Goal: Information Seeking & Learning: Learn about a topic

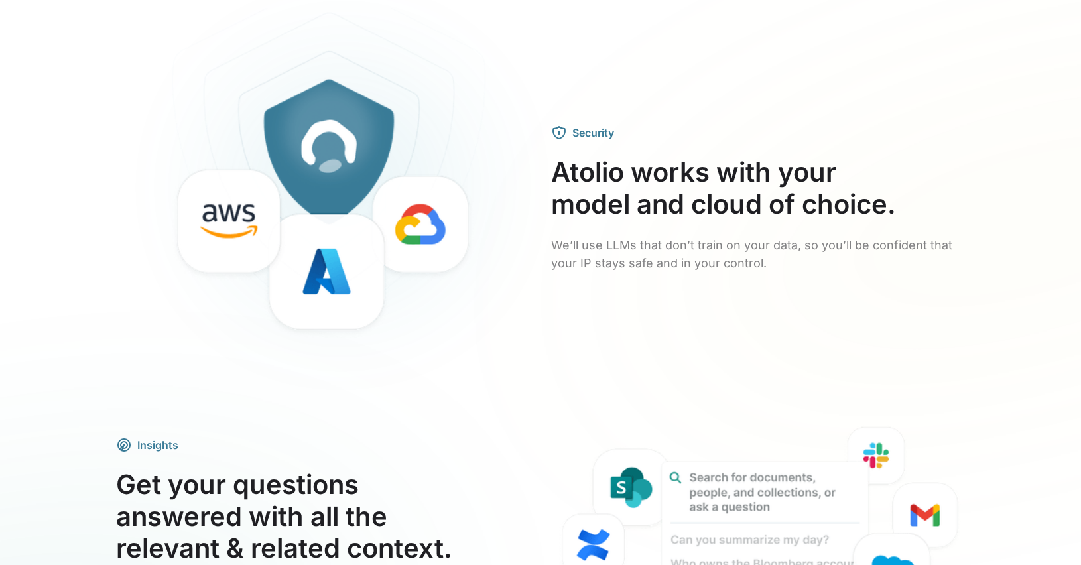
scroll to position [2204, 0]
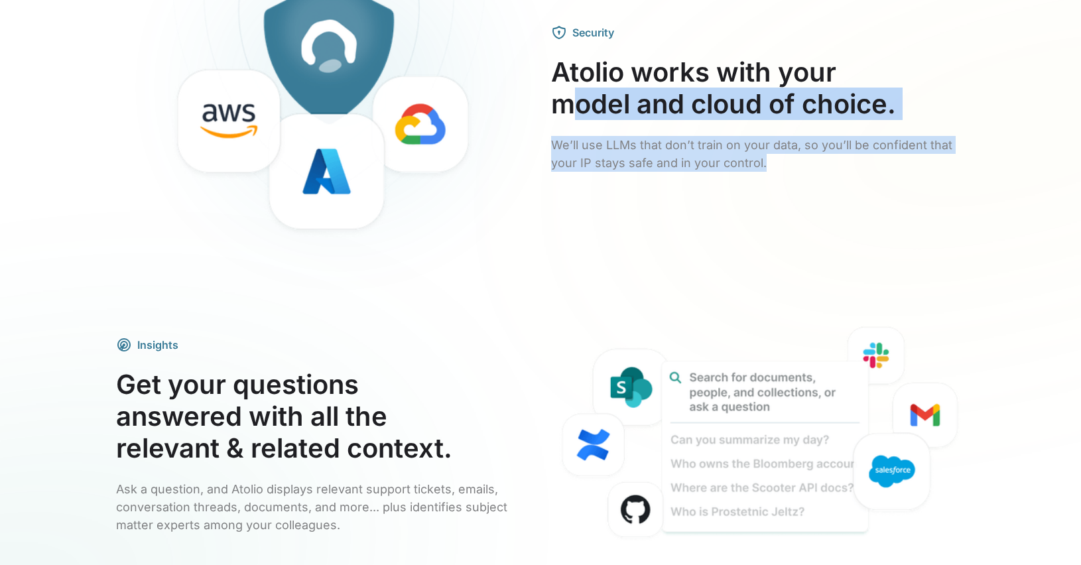
drag, startPoint x: 791, startPoint y: 157, endPoint x: 580, endPoint y: 112, distance: 215.6
click at [581, 112] on div "Security Atolio works with your model and cloud of choice. We’ll use LLMs that …" at bounding box center [758, 98] width 414 height 147
click at [572, 129] on div "Security Atolio works with your model and cloud of choice. We’ll use LLMs that …" at bounding box center [758, 98] width 414 height 147
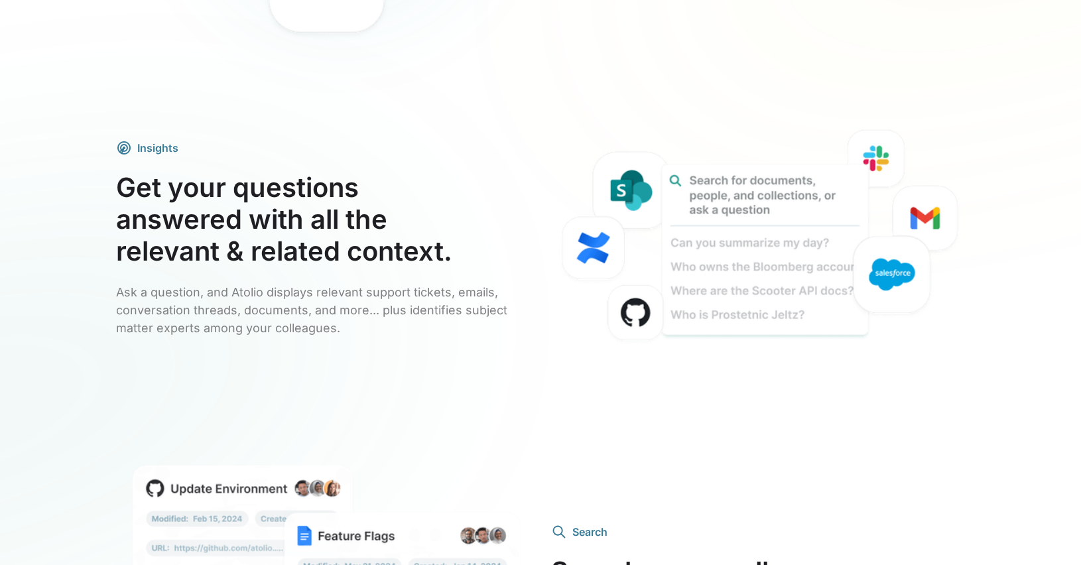
scroll to position [2253, 0]
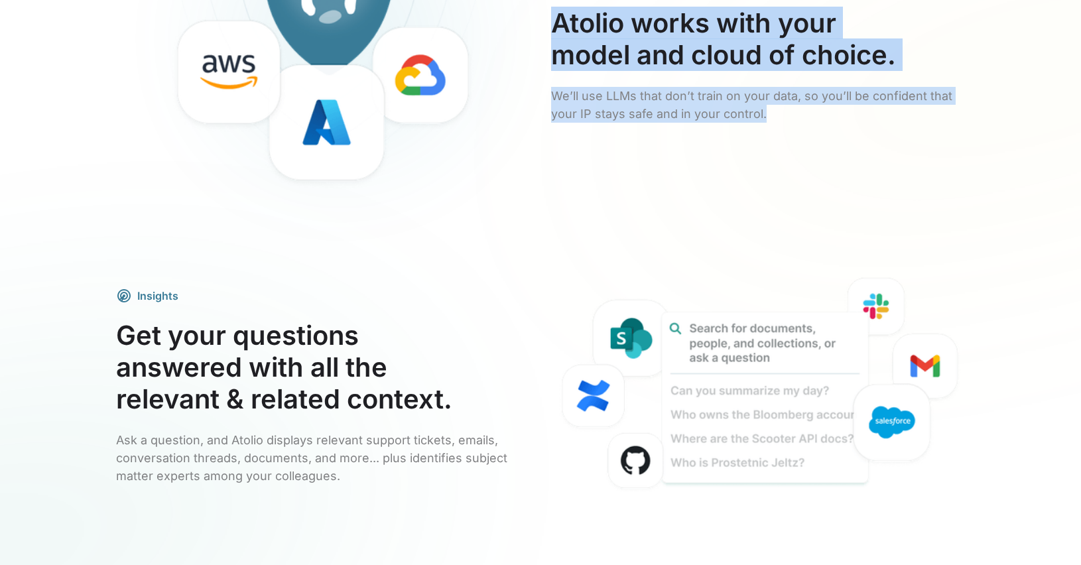
drag, startPoint x: 552, startPoint y: 21, endPoint x: 788, endPoint y: 115, distance: 254.7
click at [788, 115] on div "Security Atolio works with your model and cloud of choice. We’ll use LLMs that …" at bounding box center [758, 48] width 414 height 147
copy div "Atolio works with your model and cloud of choice. We’ll use LLMs that don’t tra…"
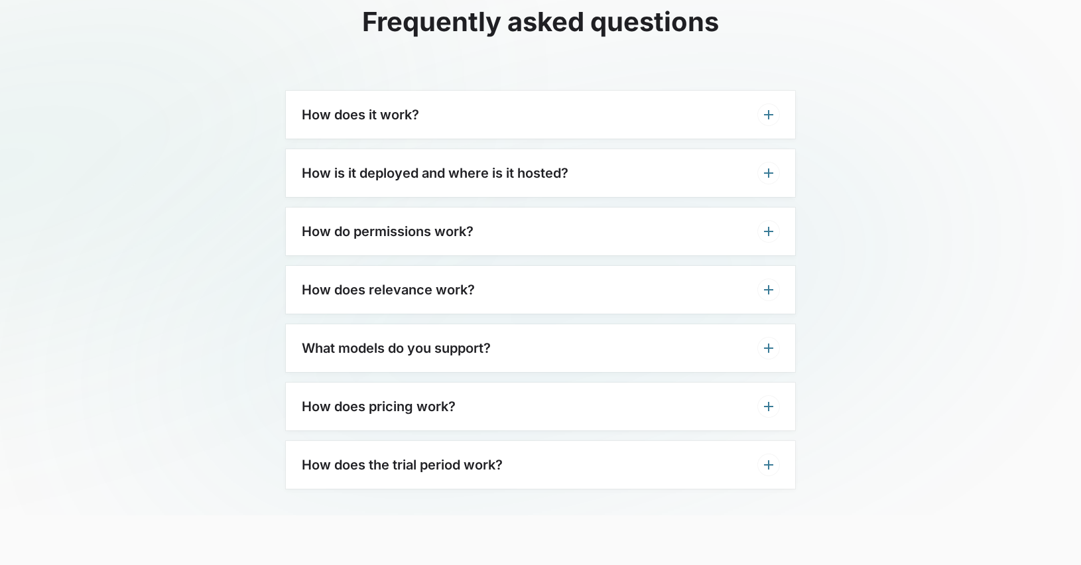
scroll to position [4126, 0]
click at [378, 108] on h3 "How does it work?" at bounding box center [360, 116] width 117 height 16
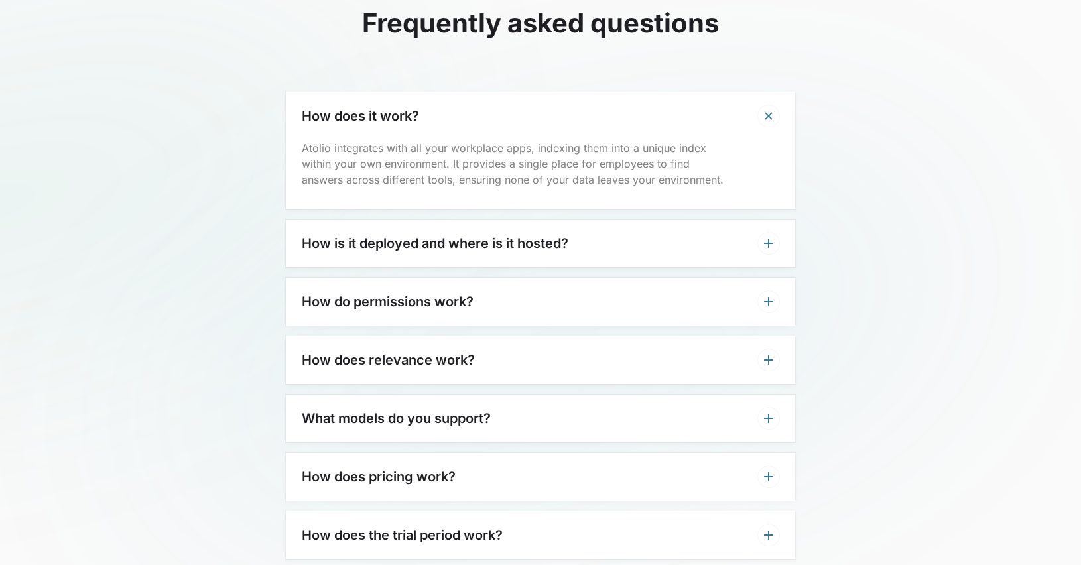
click at [354, 235] on h3 "How is it deployed and where is it hosted?" at bounding box center [435, 243] width 267 height 16
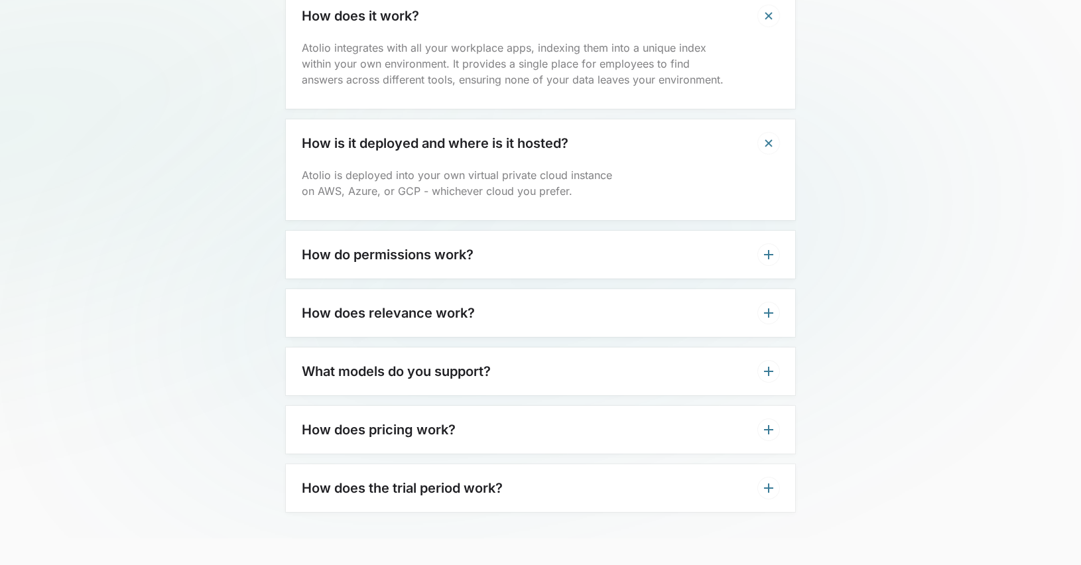
scroll to position [4235, 0]
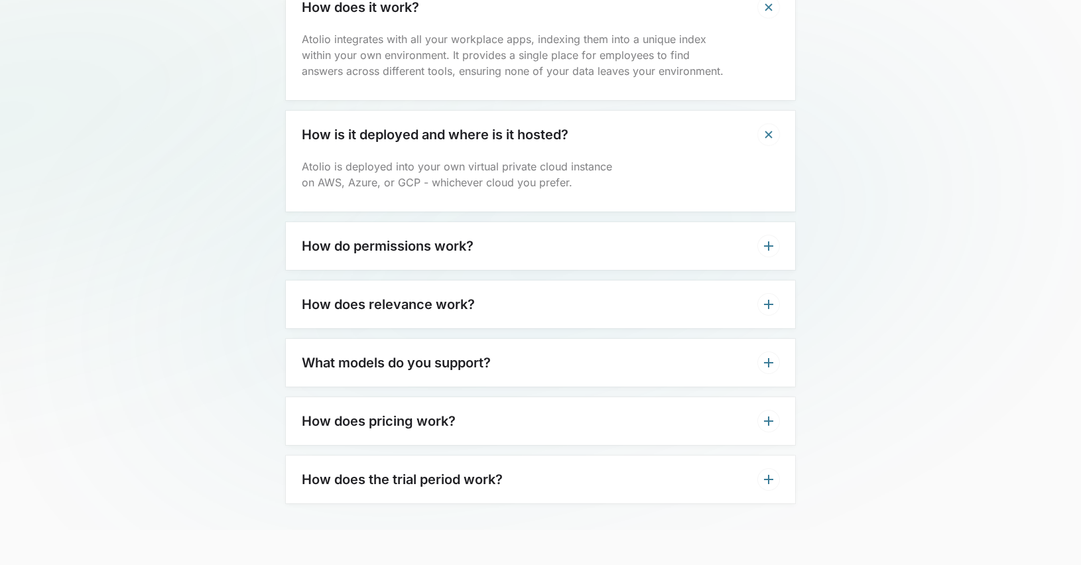
click at [343, 238] on h3 "How do permissions work?" at bounding box center [388, 246] width 172 height 16
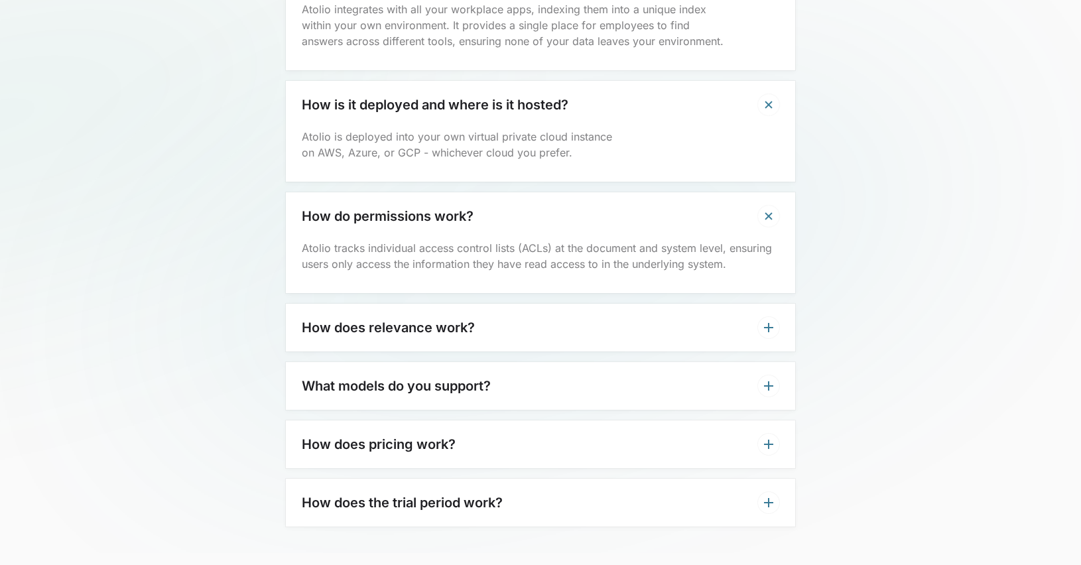
scroll to position [4264, 0]
click at [328, 320] on h3 "How does relevance work?" at bounding box center [388, 328] width 173 height 16
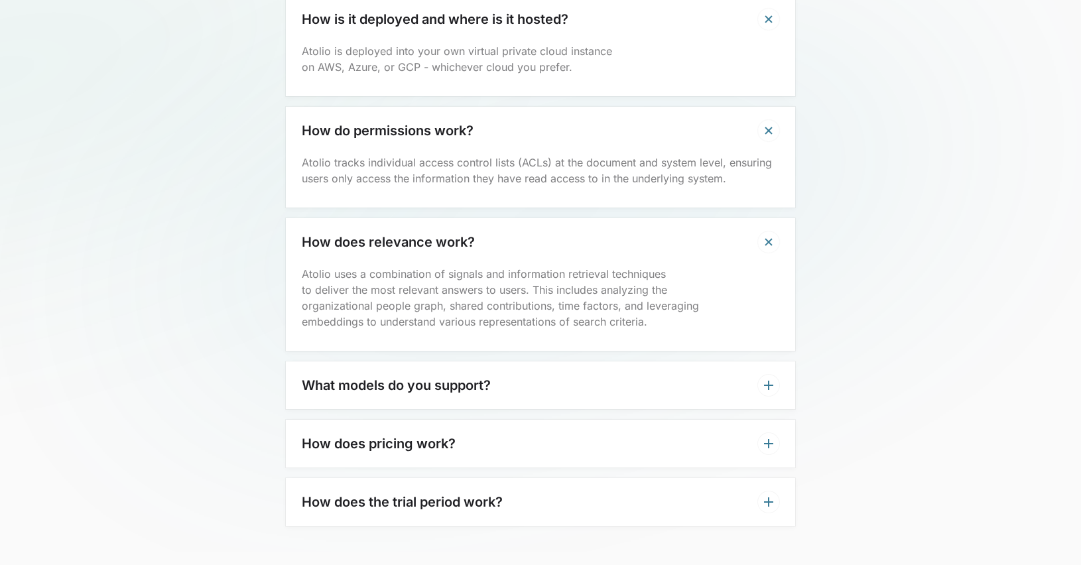
scroll to position [4352, 0]
click at [350, 376] on h3 "What models do you support?" at bounding box center [396, 384] width 189 height 16
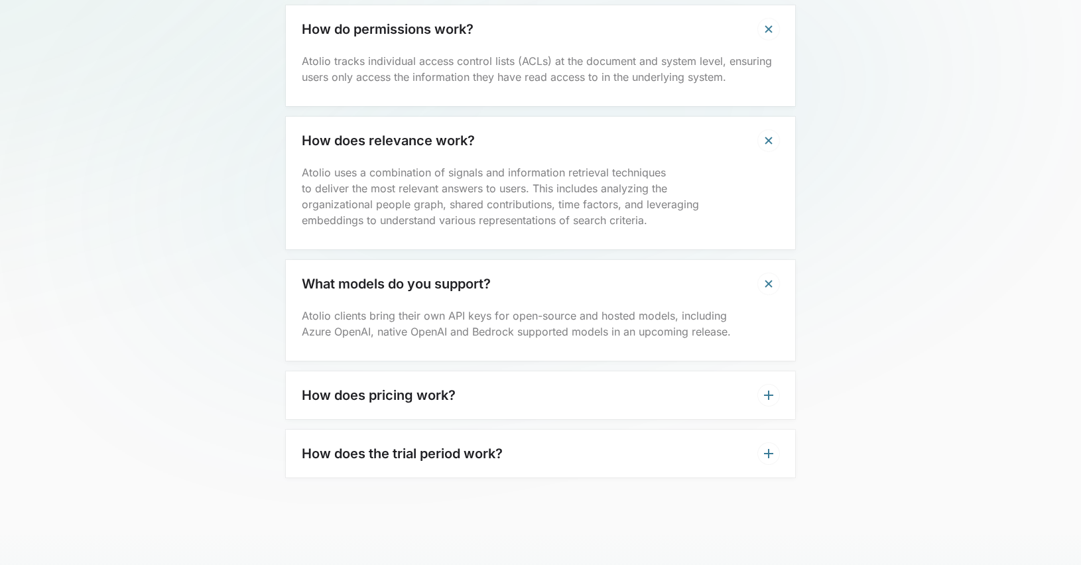
scroll to position [4456, 0]
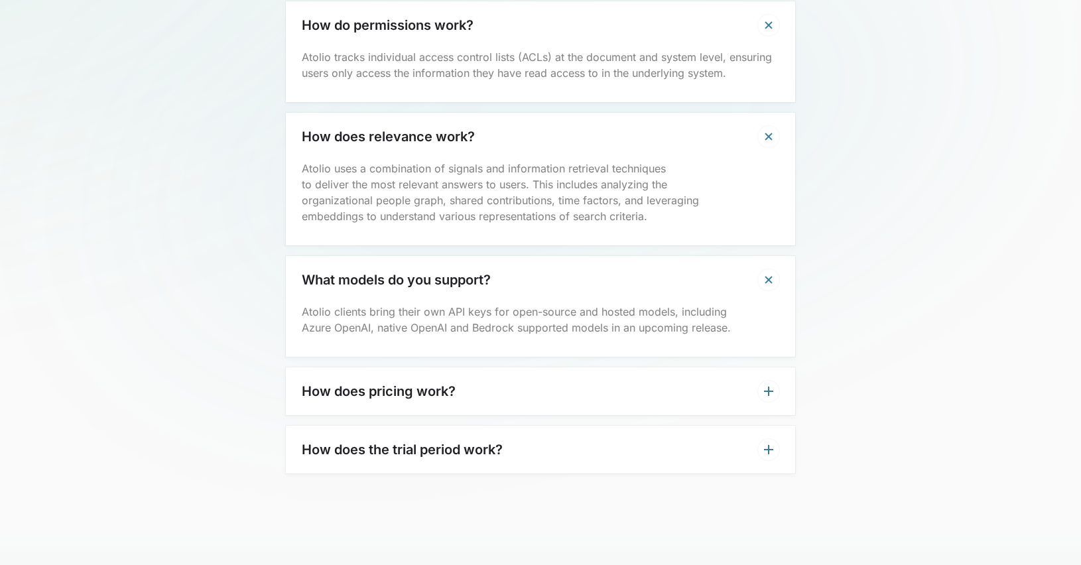
click at [455, 383] on h3 "How does pricing work?" at bounding box center [379, 391] width 154 height 16
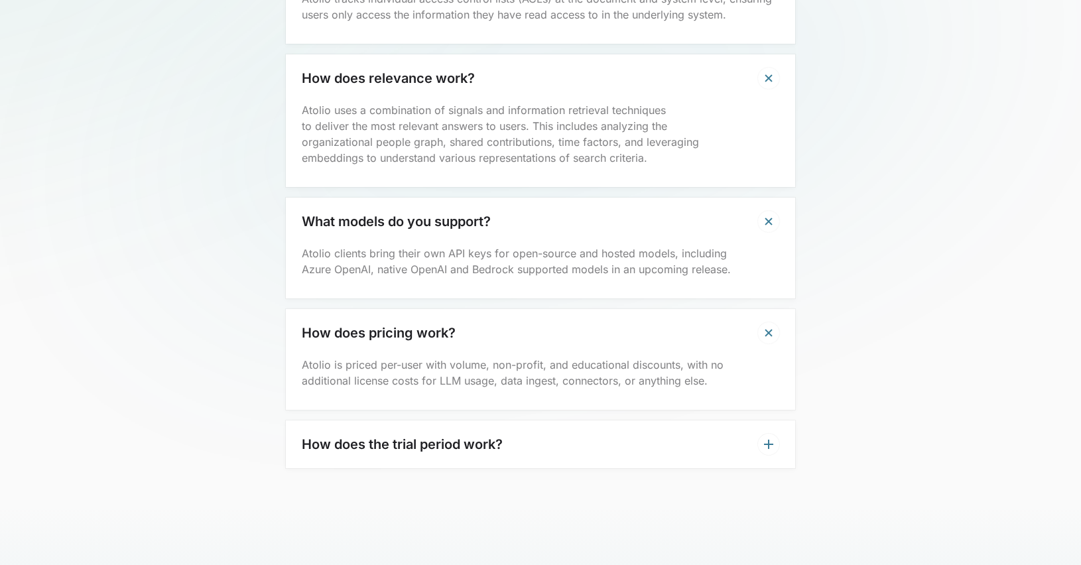
scroll to position [4516, 0]
click at [375, 434] on h3 "How does the trial period work?" at bounding box center [402, 442] width 201 height 16
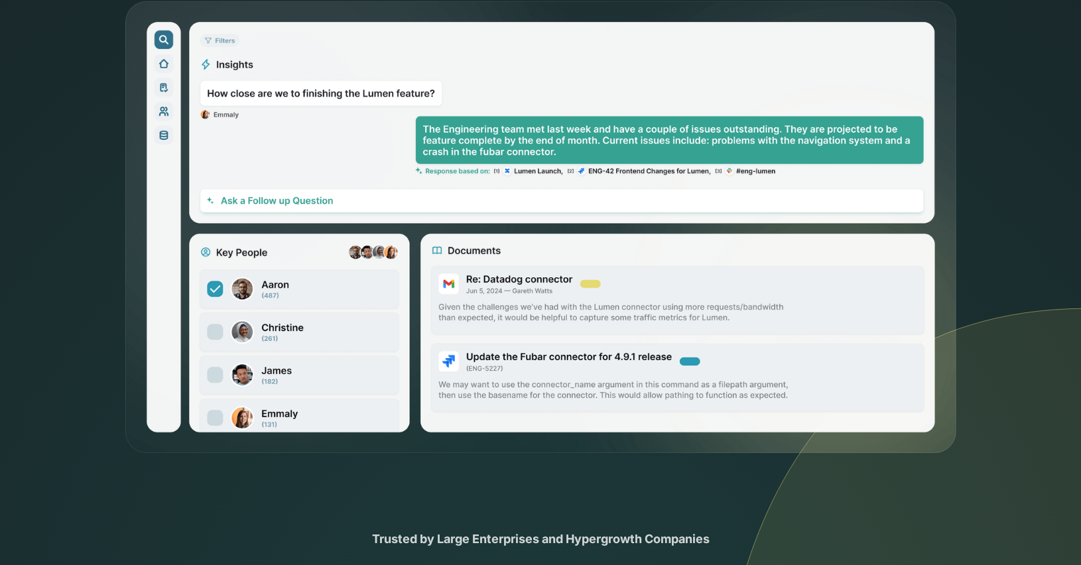
scroll to position [0, 0]
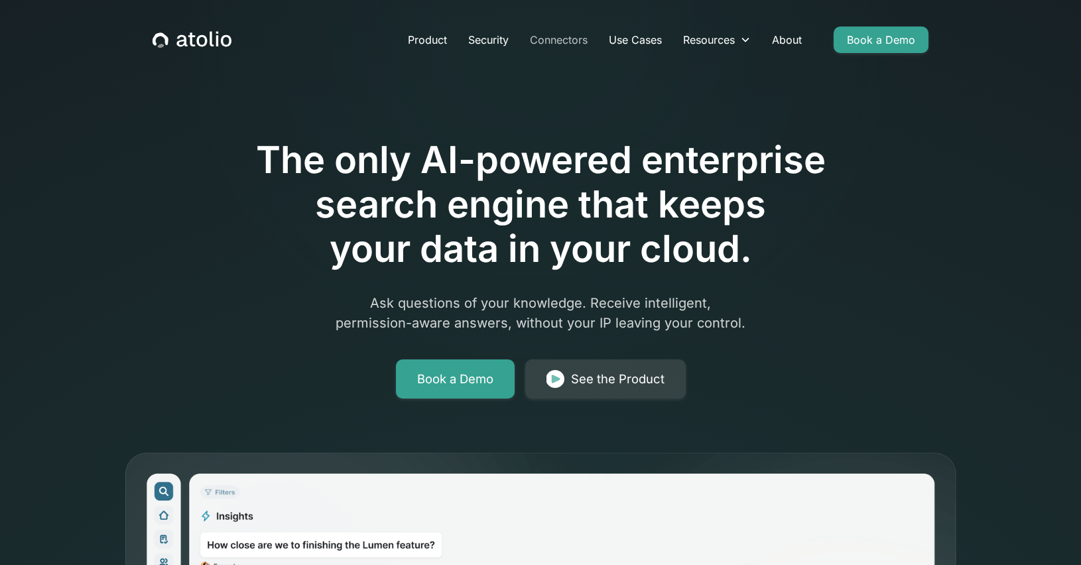
click at [541, 36] on link "Connectors" at bounding box center [558, 40] width 79 height 27
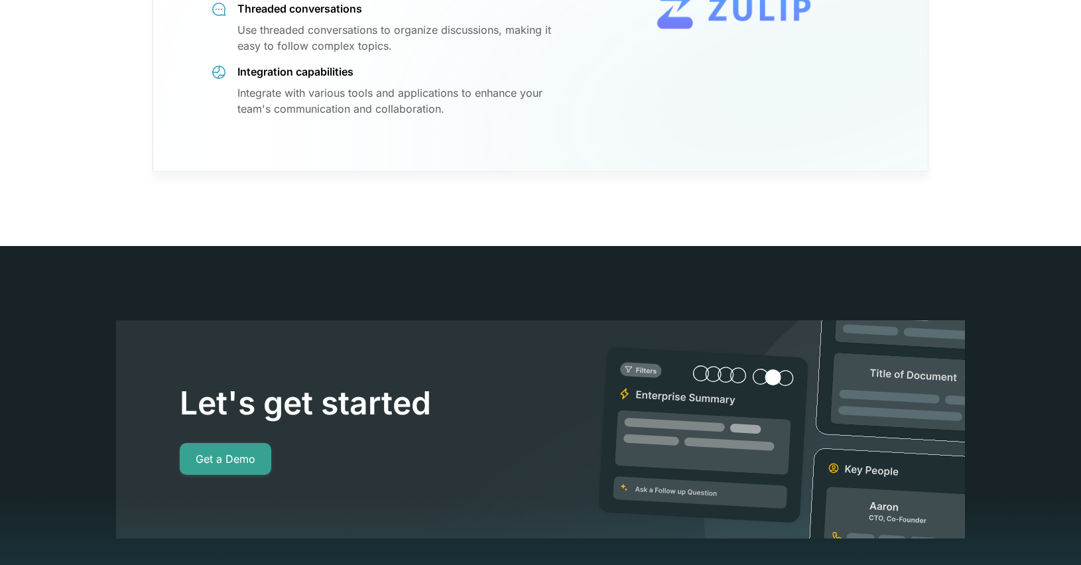
scroll to position [11794, 0]
